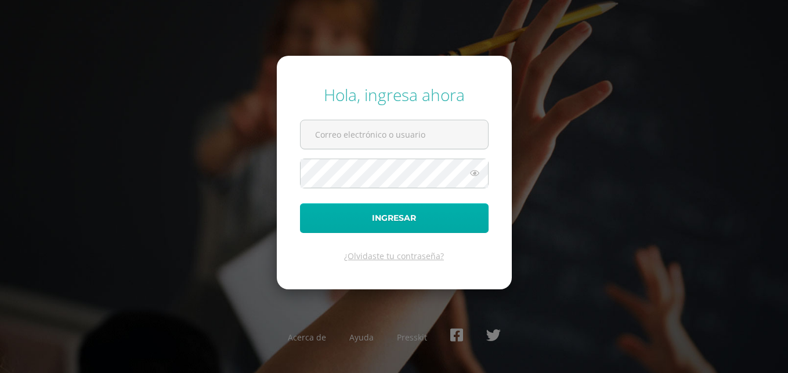
type input "sandras@cig.edu.gt"
click at [446, 219] on button "Ingresar" at bounding box center [394, 218] width 189 height 30
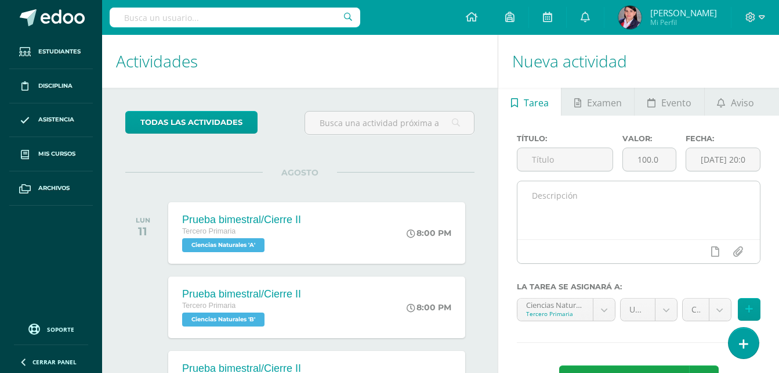
click at [570, 246] on div at bounding box center [639, 251] width 243 height 24
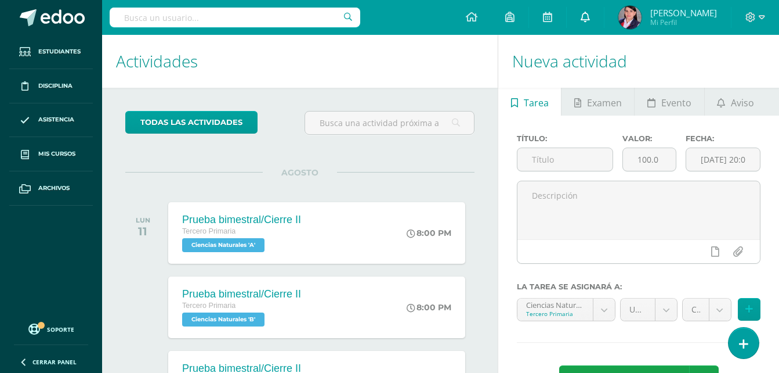
click at [588, 16] on icon at bounding box center [585, 17] width 9 height 10
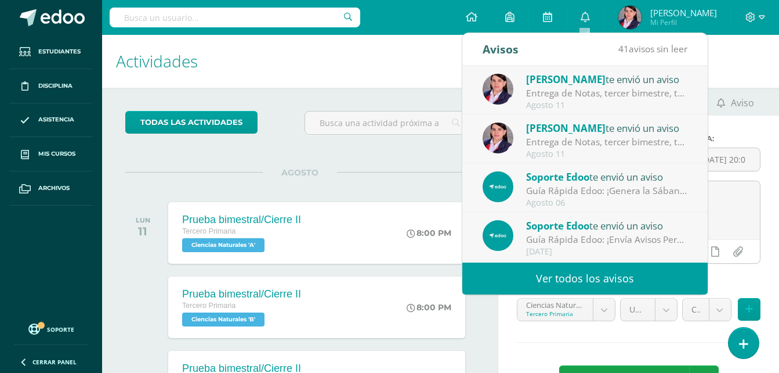
click at [585, 82] on span "[PERSON_NAME]" at bounding box center [566, 79] width 80 height 13
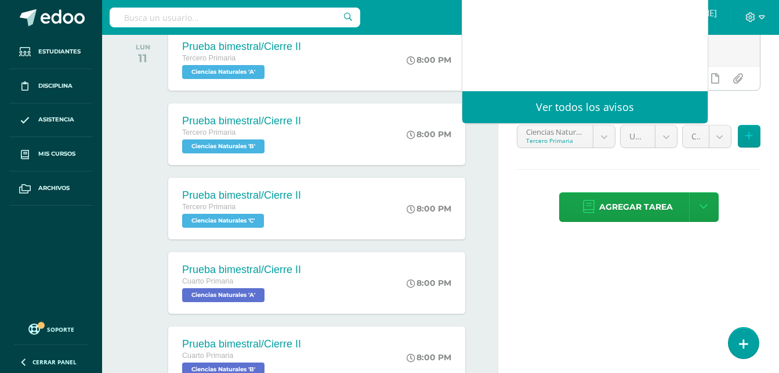
scroll to position [174, 0]
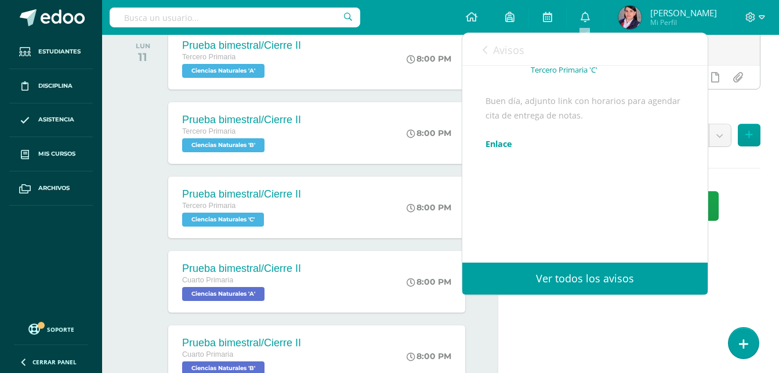
click at [612, 277] on link "Ver todos los avisos" at bounding box center [585, 278] width 245 height 32
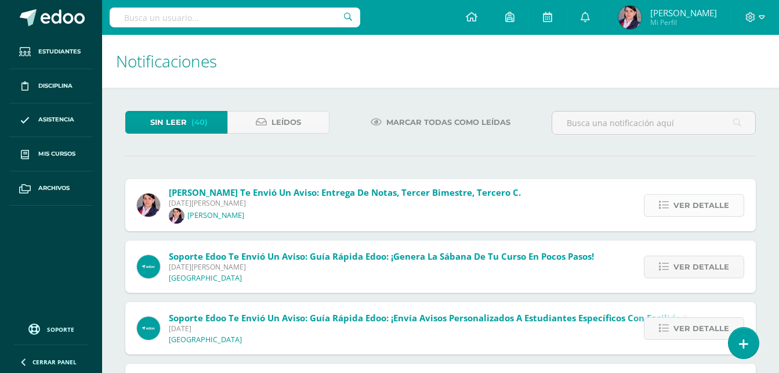
click at [679, 207] on span "Ver detalle" at bounding box center [702, 204] width 56 height 21
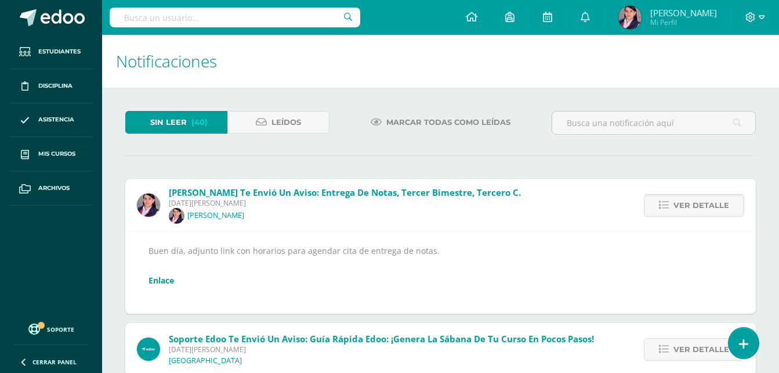
click at [399, 279] on div "Buen día, adjunto link con horarios para agendar cita de entrega de notas. Enla…" at bounding box center [441, 272] width 584 height 59
click at [708, 207] on span "Ver detalle" at bounding box center [702, 204] width 56 height 21
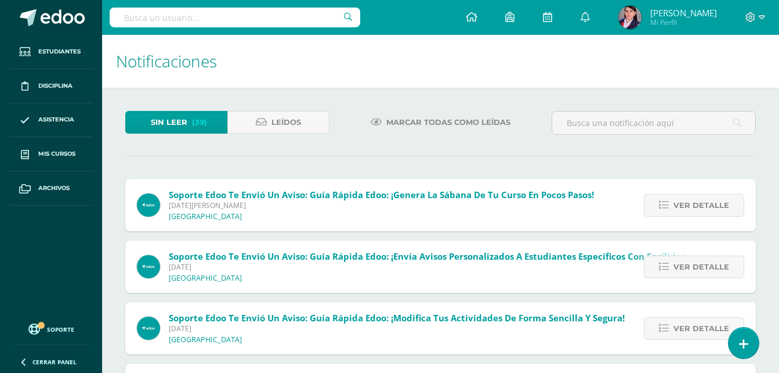
click at [708, 207] on span "Ver detalle" at bounding box center [702, 204] width 56 height 21
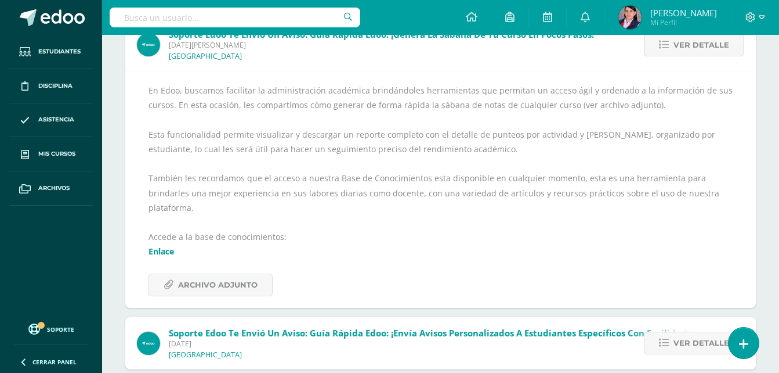
scroll to position [174, 0]
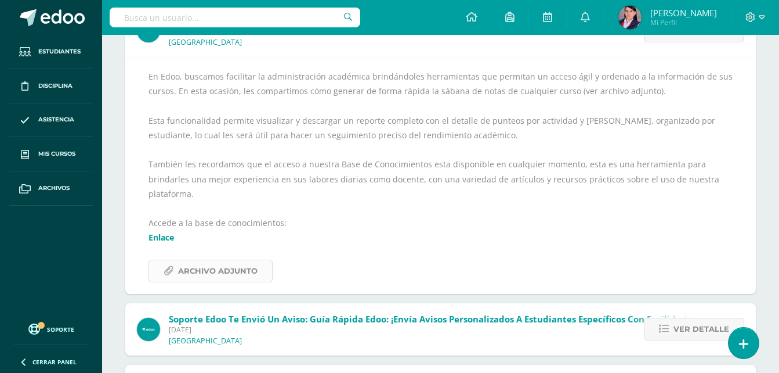
click at [247, 262] on span "Archivo Adjunto" at bounding box center [218, 270] width 80 height 21
